Goal: Transaction & Acquisition: Purchase product/service

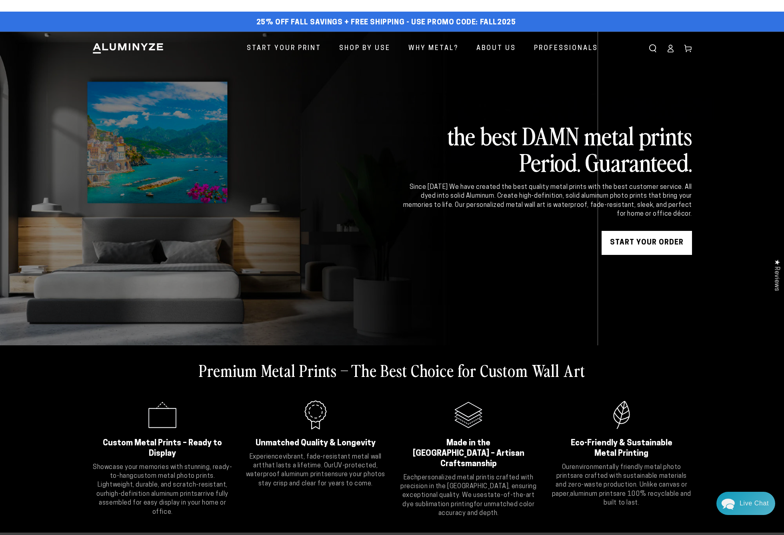
click at [646, 243] on link "START YOUR Order" at bounding box center [646, 243] width 90 height 24
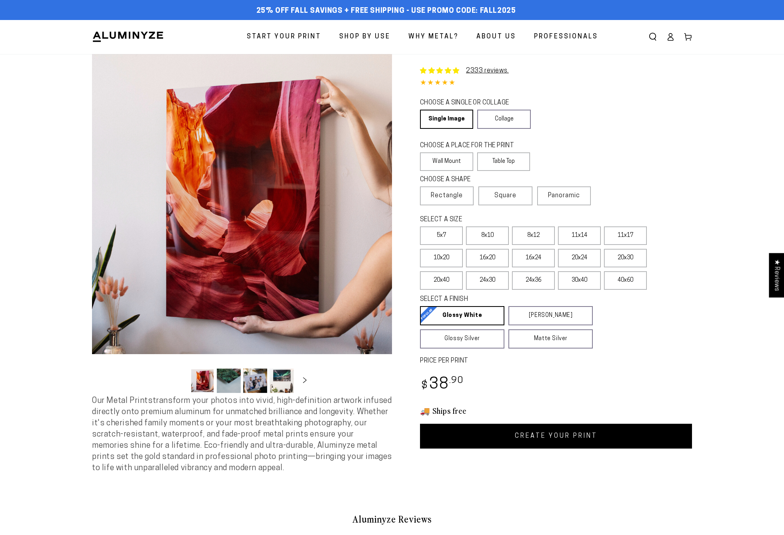
select select "**********"
click at [452, 115] on div "Close dialog Get 35% Off + Free Shipping on Your First Order! Plus, enjoy early…" at bounding box center [392, 267] width 784 height 535
click at [452, 162] on label "Wall Mount" at bounding box center [446, 161] width 53 height 18
click at [581, 283] on label "30x40" at bounding box center [579, 280] width 43 height 18
click at [550, 436] on link "CREATE YOUR PRINT" at bounding box center [556, 435] width 272 height 25
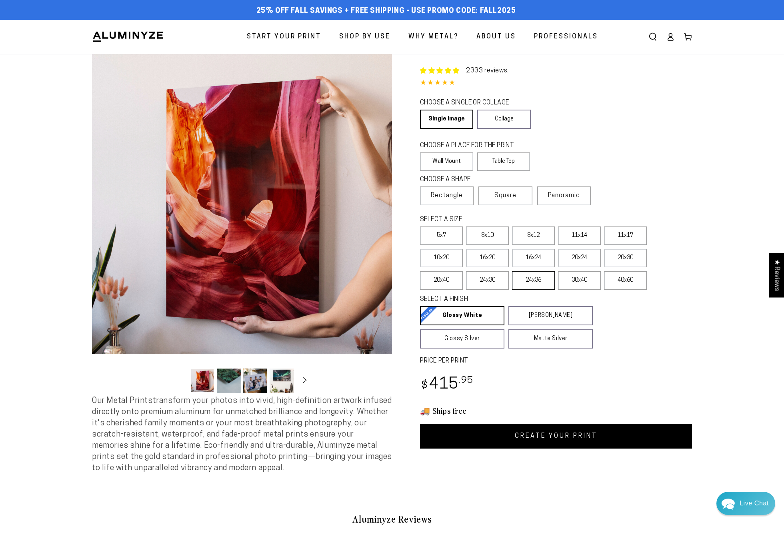
click at [530, 281] on label "24x36" at bounding box center [533, 280] width 43 height 18
click at [576, 436] on link "CREATE YOUR PRINT" at bounding box center [556, 435] width 272 height 25
click at [494, 280] on label "24x30" at bounding box center [487, 280] width 43 height 18
click at [546, 436] on link "CREATE YOUR PRINT" at bounding box center [556, 435] width 272 height 25
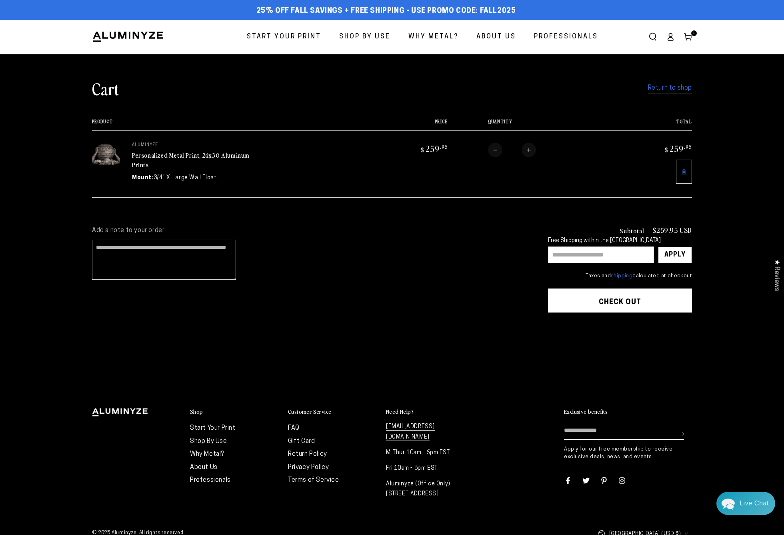
click at [628, 300] on button "Check out" at bounding box center [620, 300] width 144 height 24
click at [551, 325] on shopify-apple-pay-button at bounding box center [550, 322] width 2 height 6
